Goal: Transaction & Acquisition: Purchase product/service

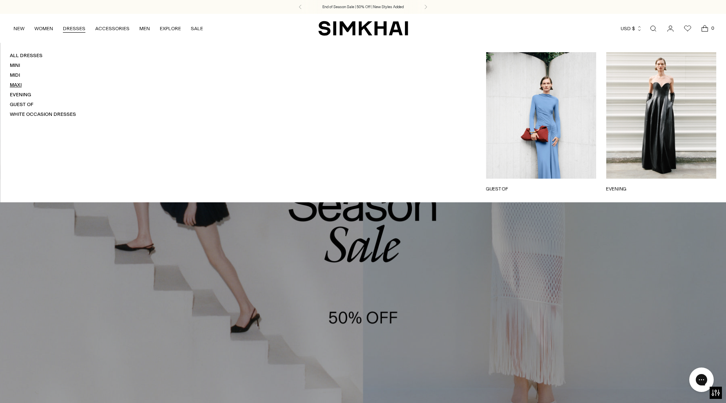
click at [20, 83] on link "Maxi" at bounding box center [16, 85] width 12 height 6
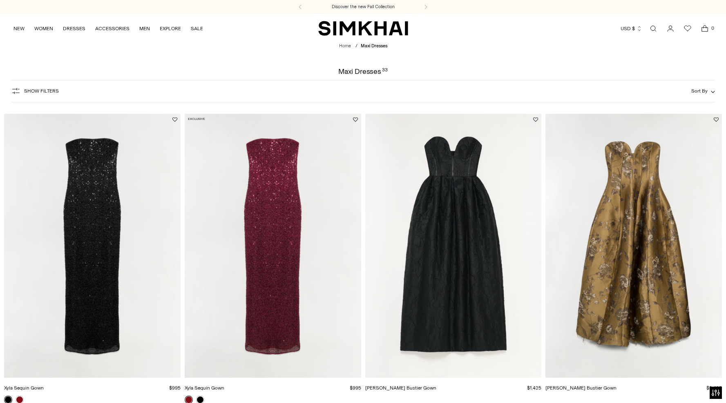
click at [49, 89] on span "Show Filters" at bounding box center [41, 91] width 35 height 6
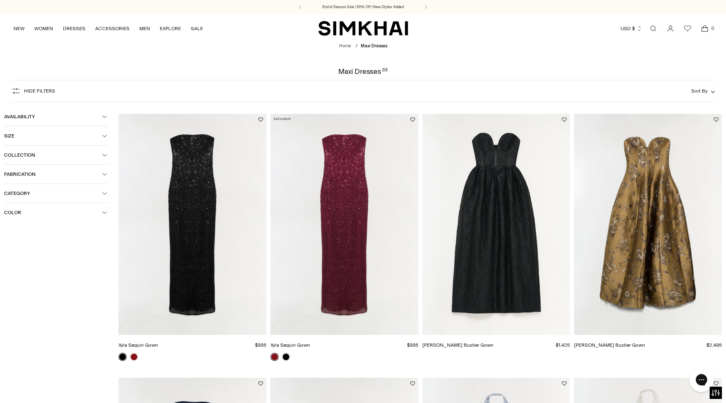
drag, startPoint x: 44, startPoint y: 209, endPoint x: 45, endPoint y: 213, distance: 4.1
click at [45, 209] on button "Color" at bounding box center [56, 212] width 104 height 19
click at [29, 277] on span "Green" at bounding box center [24, 275] width 18 height 7
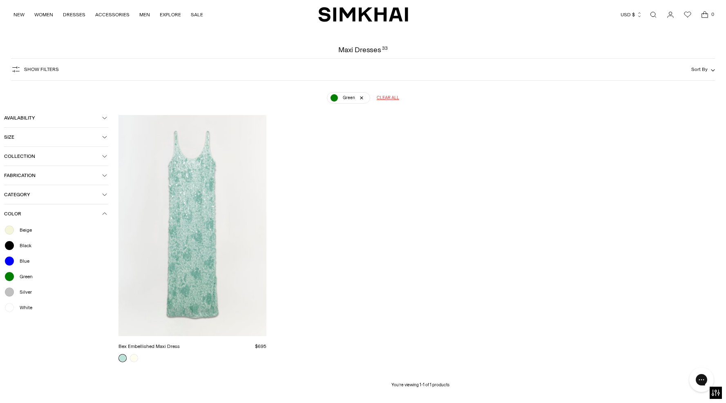
scroll to position [60, 0]
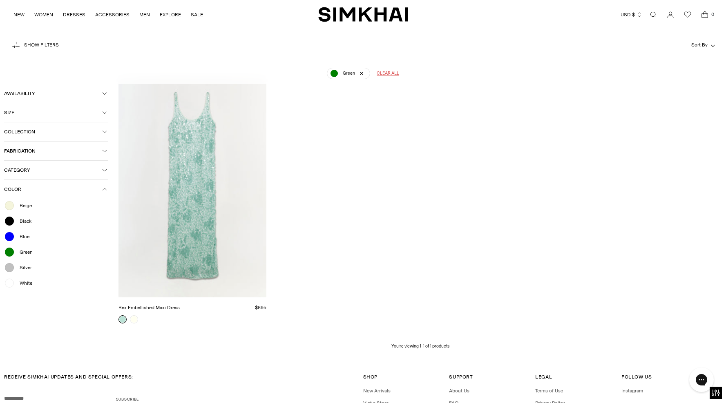
click at [20, 268] on span "Silver" at bounding box center [23, 267] width 17 height 7
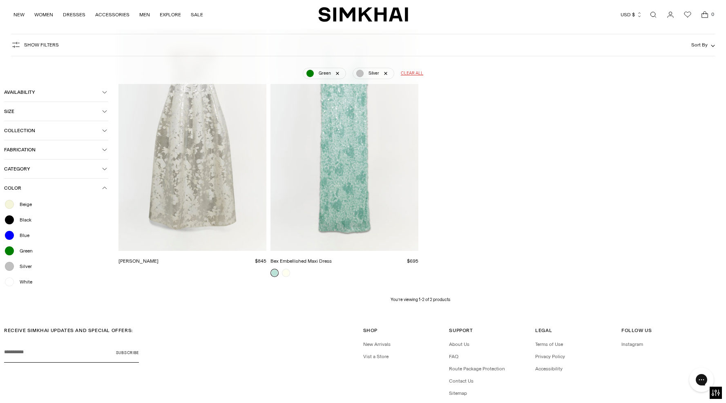
scroll to position [111, 0]
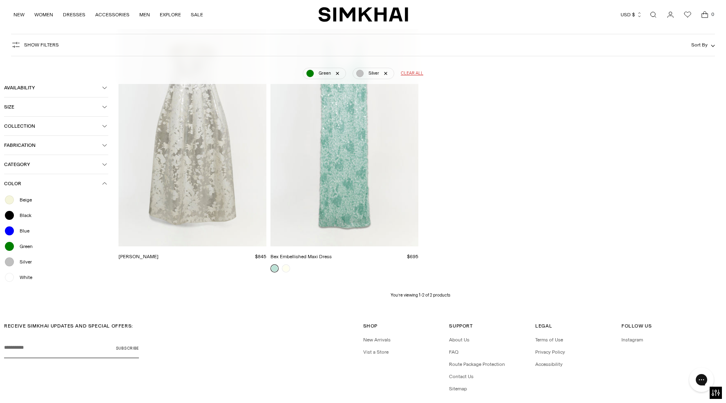
click at [23, 285] on div "Beige Black Blue Green Silver White" at bounding box center [56, 241] width 104 height 96
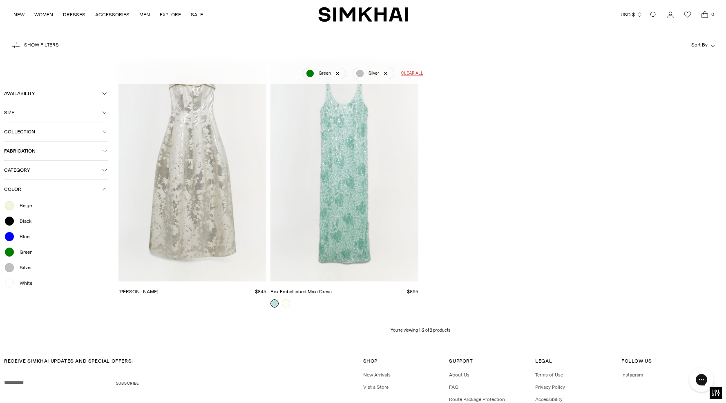
scroll to position [0, 0]
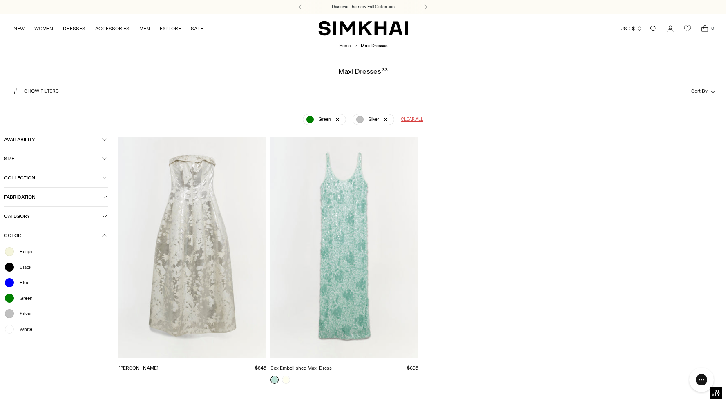
click at [11, 313] on div at bounding box center [9, 314] width 11 height 11
click at [7, 294] on div at bounding box center [9, 298] width 11 height 11
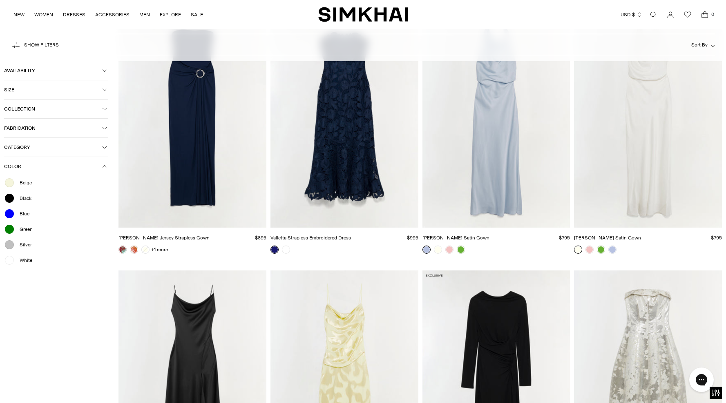
scroll to position [364, 0]
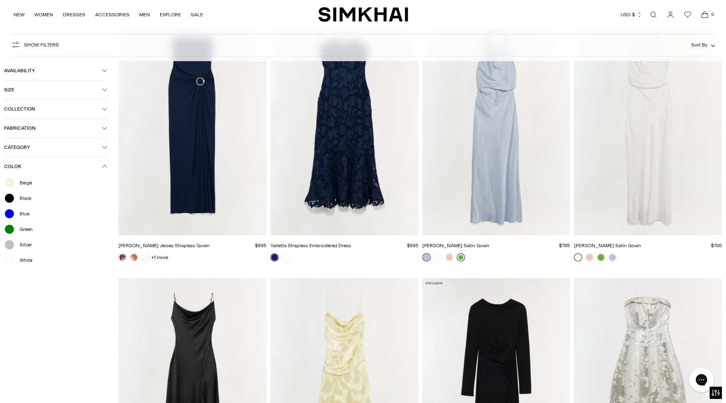
click at [462, 257] on link at bounding box center [461, 258] width 8 height 8
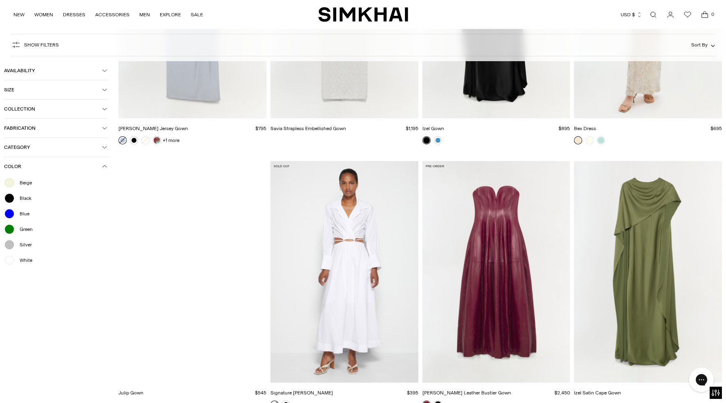
scroll to position [1803, 0]
